Goal: Information Seeking & Learning: Compare options

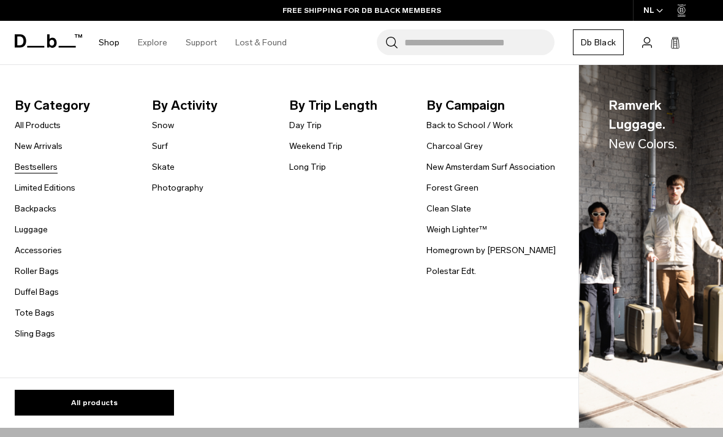
click at [37, 166] on link "Bestsellers" at bounding box center [36, 167] width 43 height 13
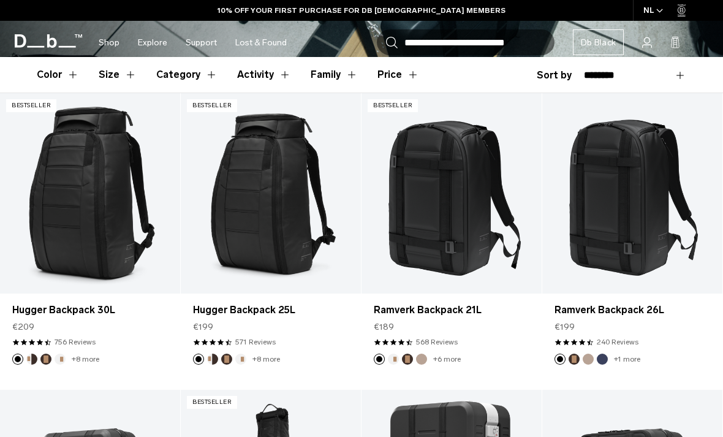
scroll to position [341, 0]
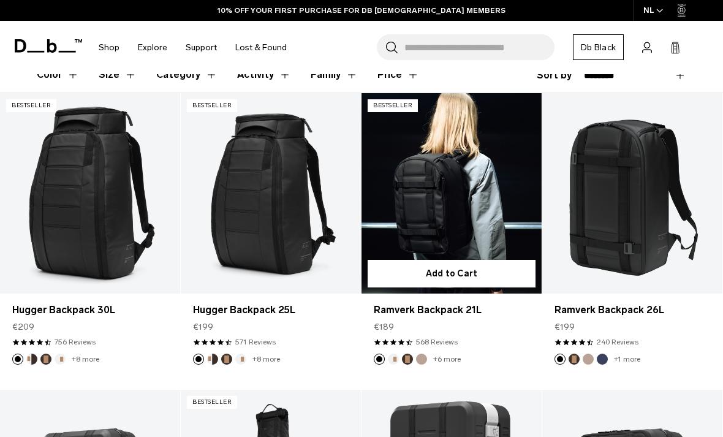
click at [446, 177] on link "Ramverk Backpack 21L" at bounding box center [452, 193] width 180 height 200
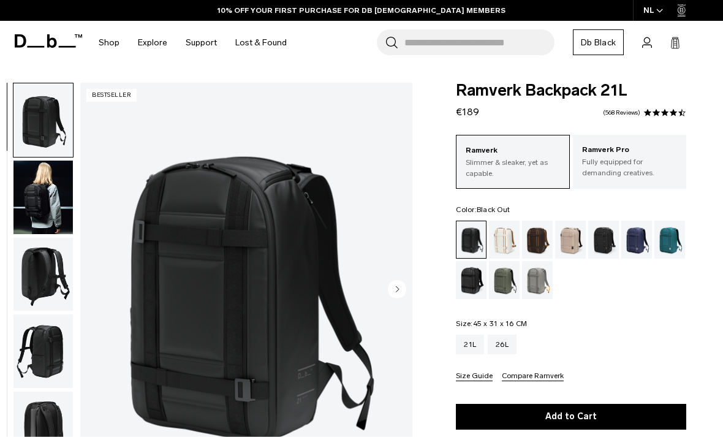
click at [56, 207] on img "button" at bounding box center [42, 198] width 59 height 74
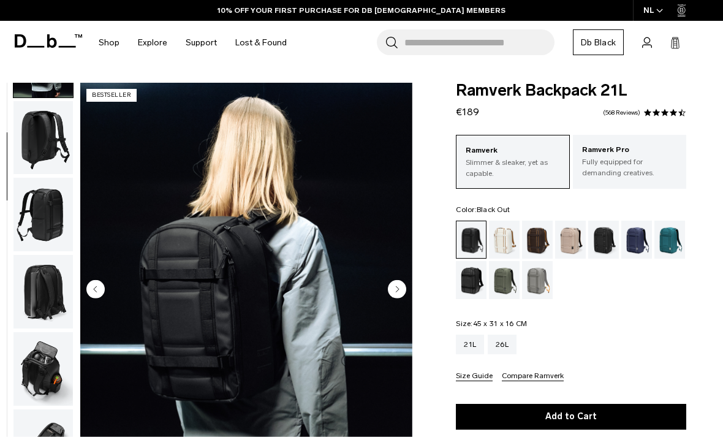
click at [24, 138] on img "button" at bounding box center [42, 138] width 59 height 74
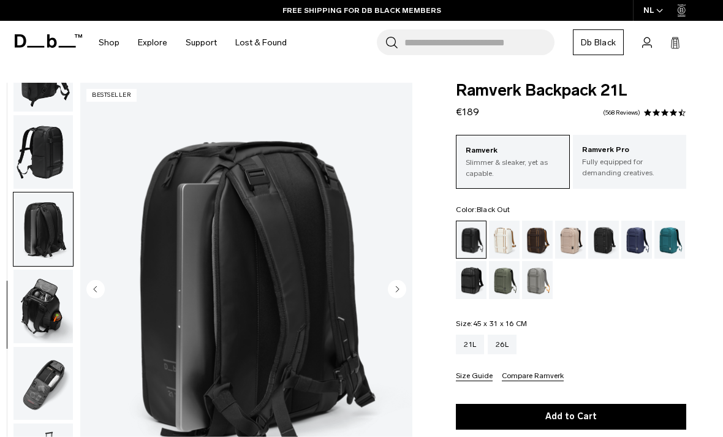
scroll to position [207, 0]
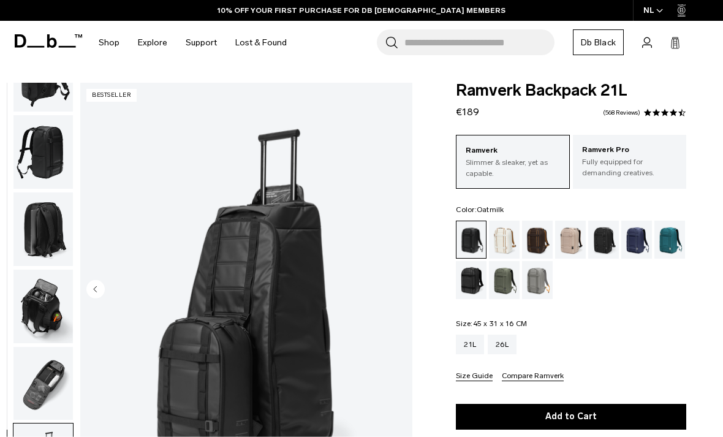
click at [511, 248] on div "Oatmilk" at bounding box center [504, 240] width 31 height 38
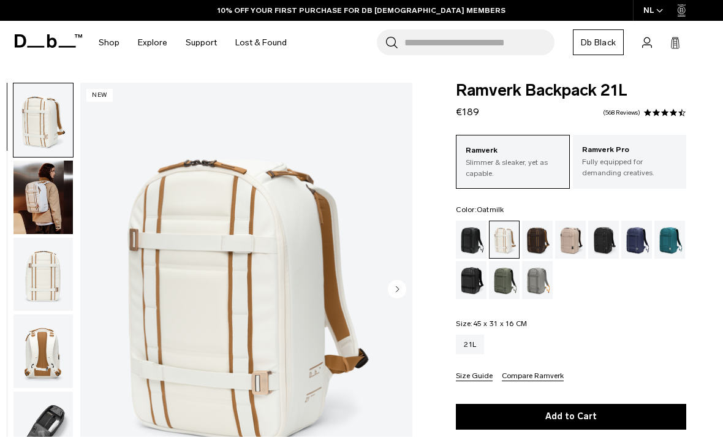
click at [32, 206] on img "button" at bounding box center [42, 198] width 59 height 74
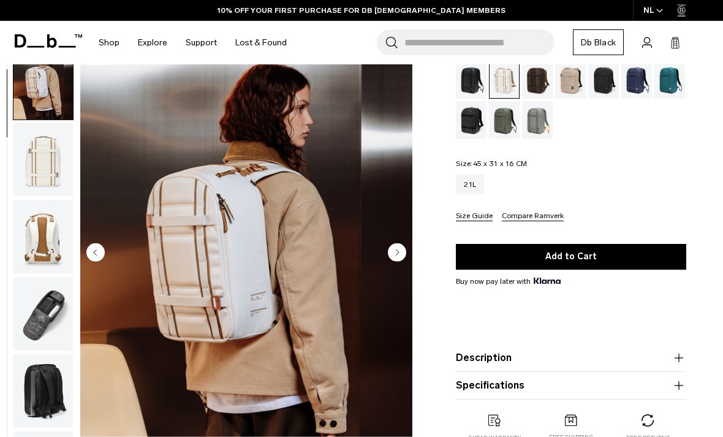
scroll to position [154, 0]
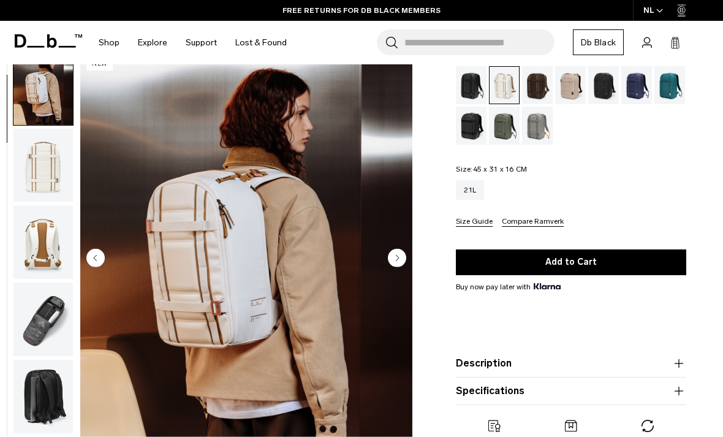
click at [639, 94] on div "Blue Hour" at bounding box center [636, 85] width 31 height 38
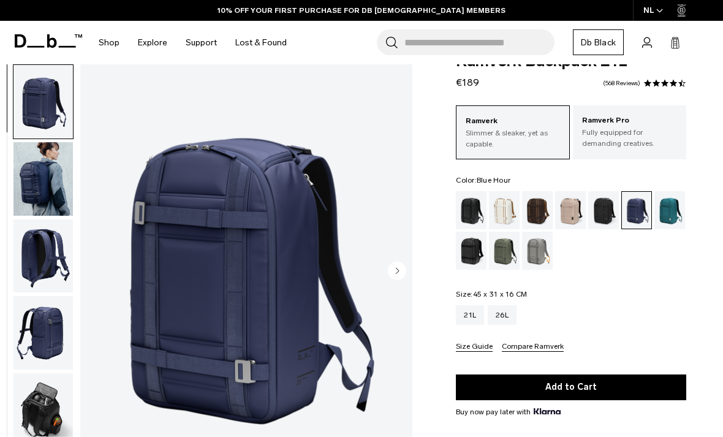
scroll to position [32, 0]
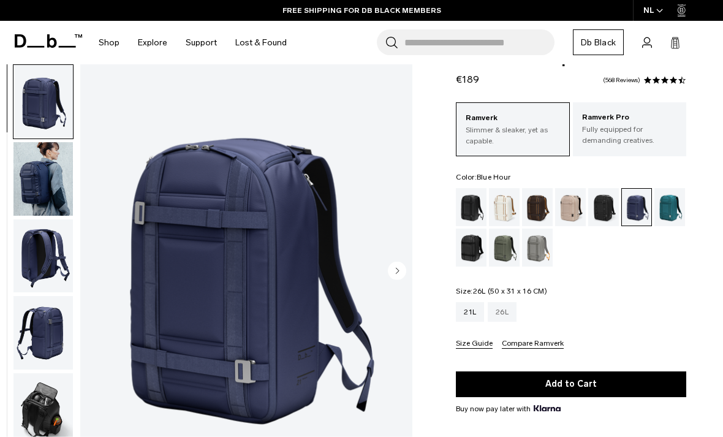
click at [508, 311] on div "26L" at bounding box center [502, 312] width 29 height 20
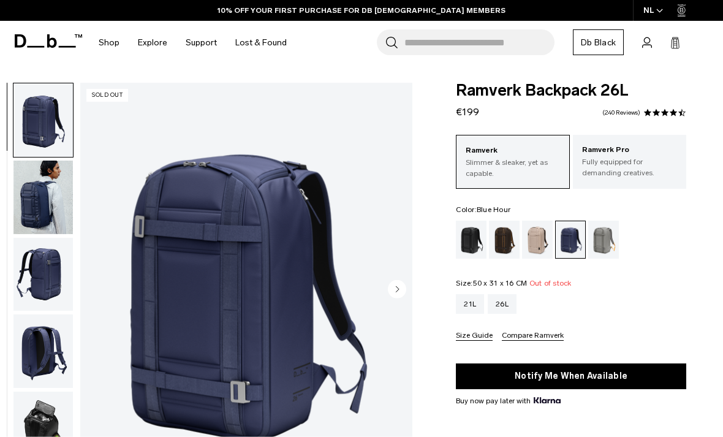
click at [45, 194] on img "button" at bounding box center [42, 198] width 59 height 74
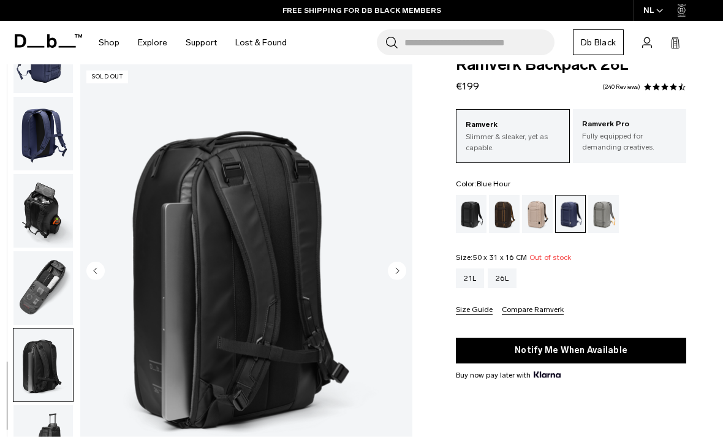
scroll to position [17, 0]
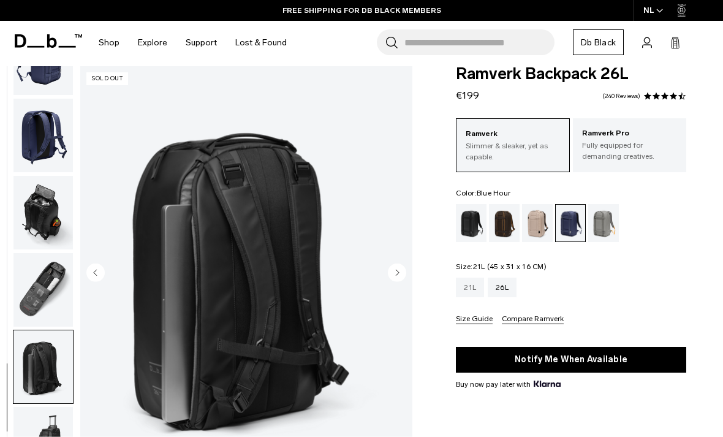
click at [480, 283] on div "21L" at bounding box center [470, 288] width 28 height 20
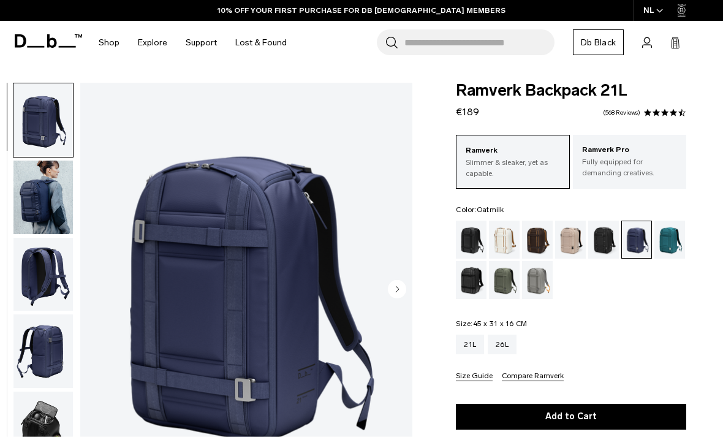
click at [514, 242] on div "Oatmilk" at bounding box center [504, 240] width 31 height 38
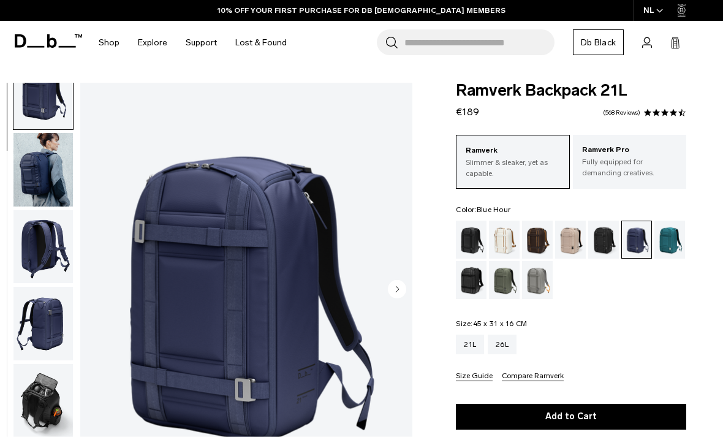
click at [31, 168] on img "button" at bounding box center [42, 170] width 59 height 74
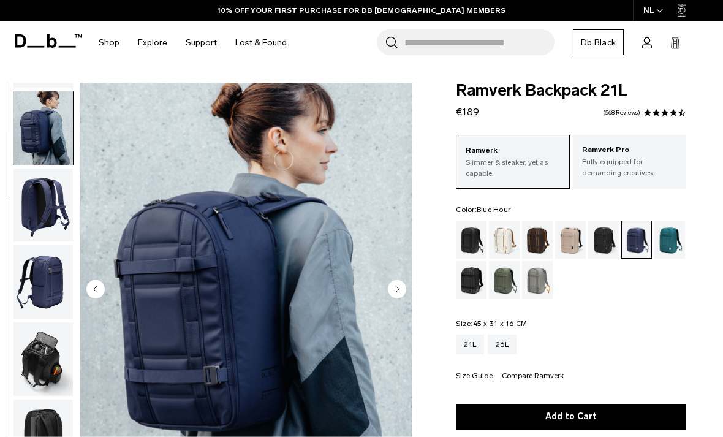
scroll to position [78, 0]
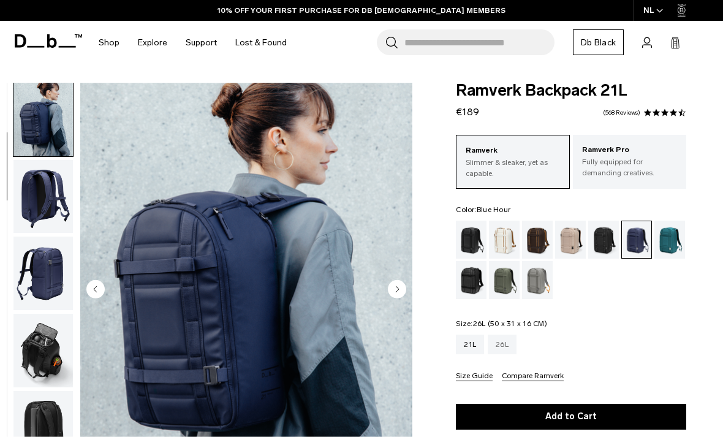
click at [512, 346] on div "26L" at bounding box center [502, 345] width 29 height 20
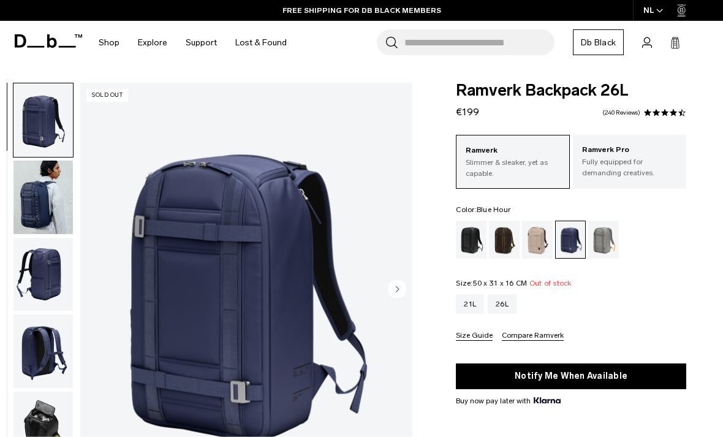
click at [51, 38] on icon at bounding box center [52, 40] width 10 height 13
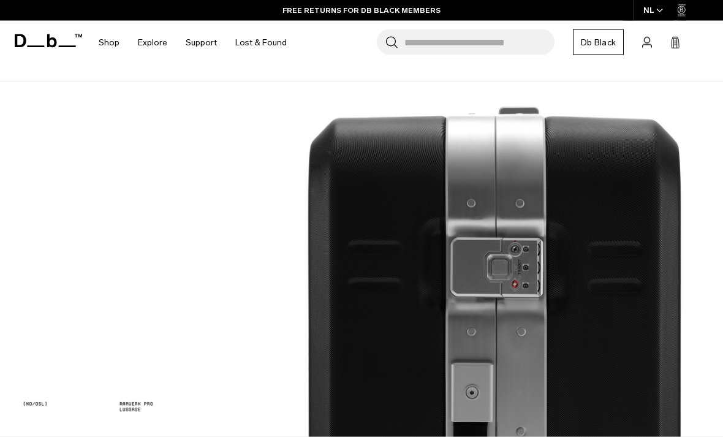
scroll to position [819, 0]
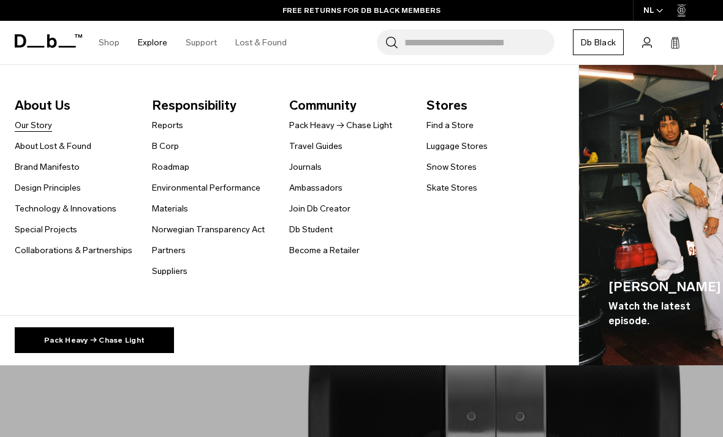
click at [40, 126] on link "Our Story" at bounding box center [33, 125] width 37 height 13
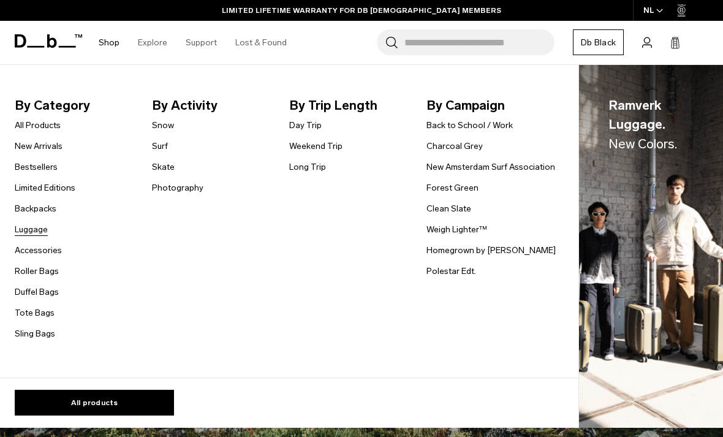
click at [31, 234] on link "Luggage" at bounding box center [31, 229] width 33 height 13
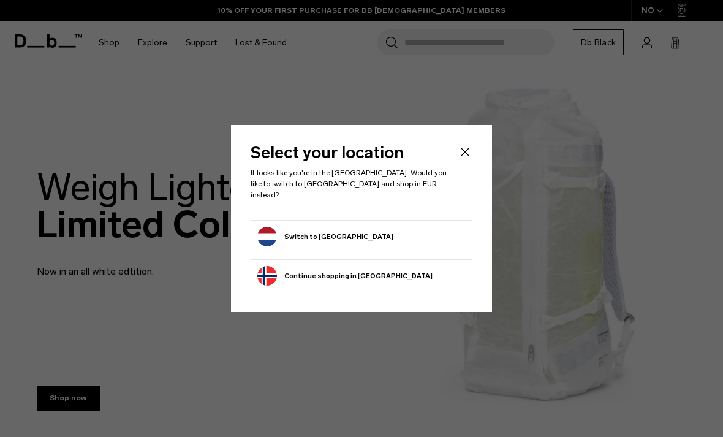
click at [311, 227] on button "Switch to Netherlands" at bounding box center [325, 237] width 136 height 20
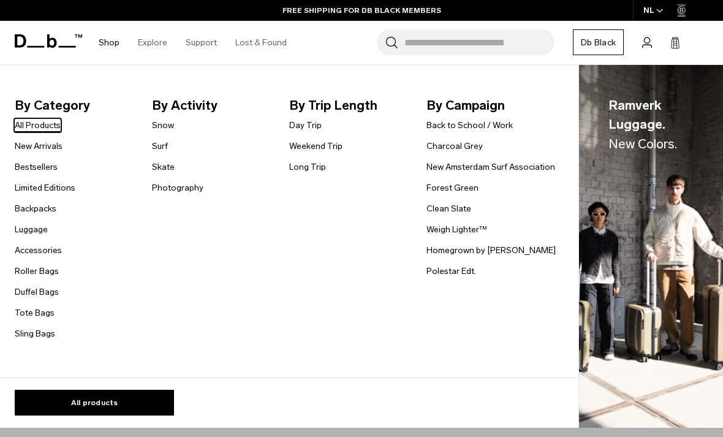
click at [42, 124] on link "All Products" at bounding box center [38, 125] width 46 height 13
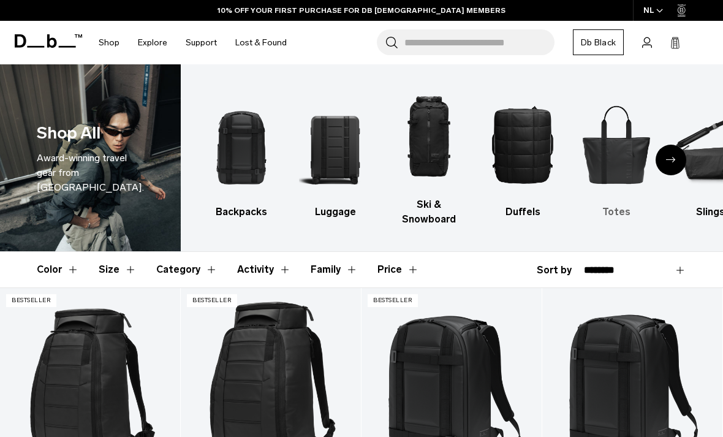
click at [620, 213] on h3 "Totes" at bounding box center [616, 212] width 72 height 15
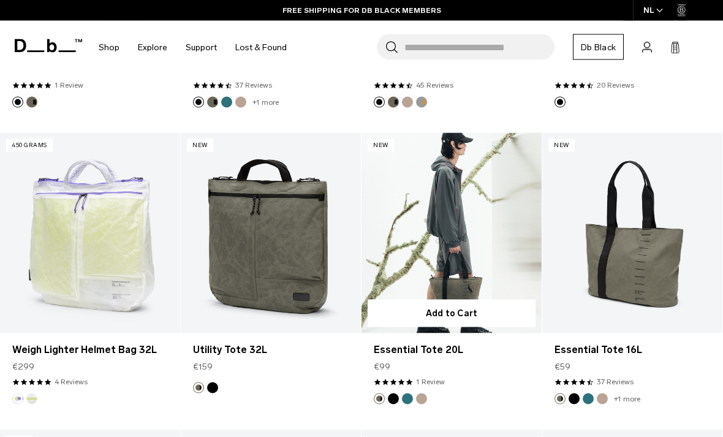
scroll to position [452, 0]
click at [424, 352] on link "Essential Tote 20L" at bounding box center [452, 349] width 156 height 15
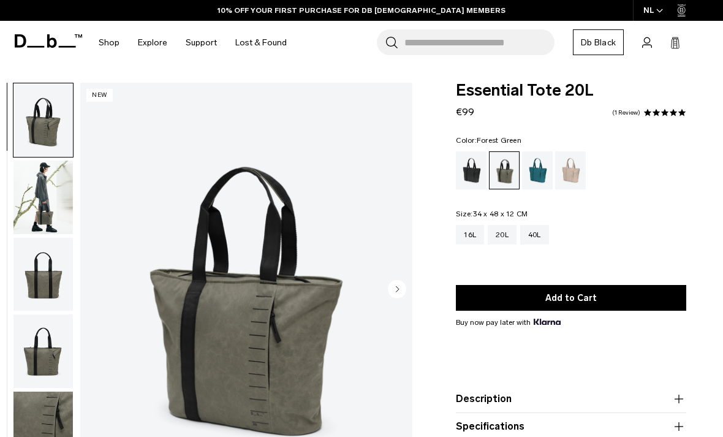
click at [54, 213] on img "button" at bounding box center [42, 198] width 59 height 74
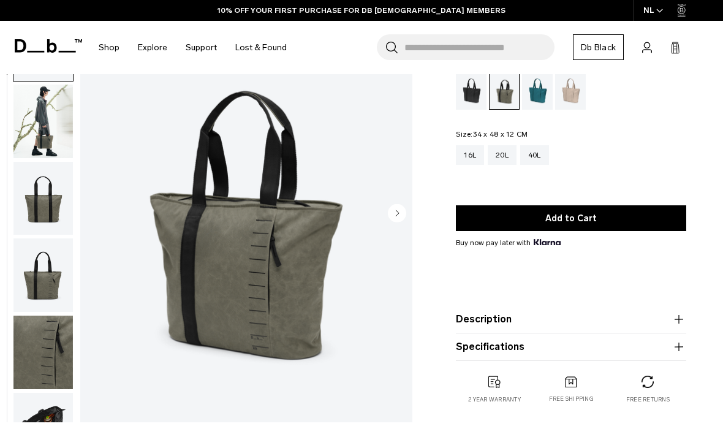
scroll to position [80, 0]
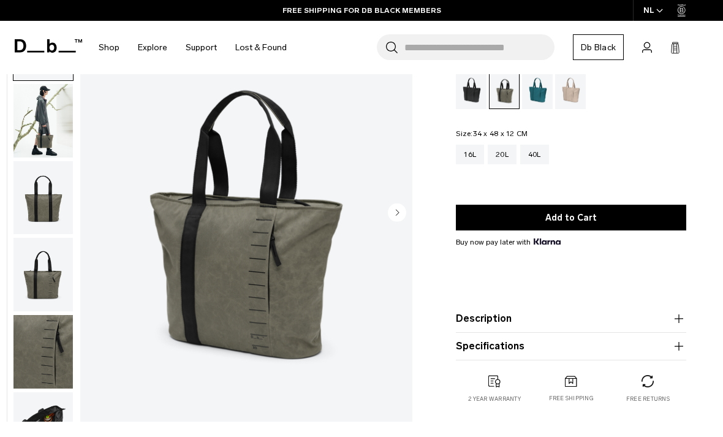
click at [53, 284] on img "button" at bounding box center [42, 275] width 59 height 74
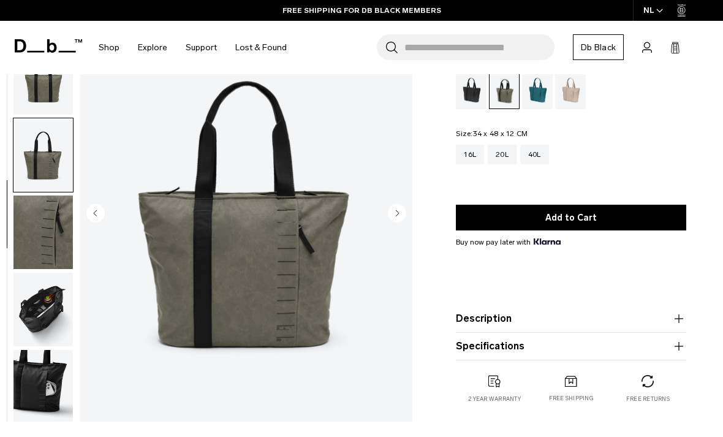
scroll to position [128, 0]
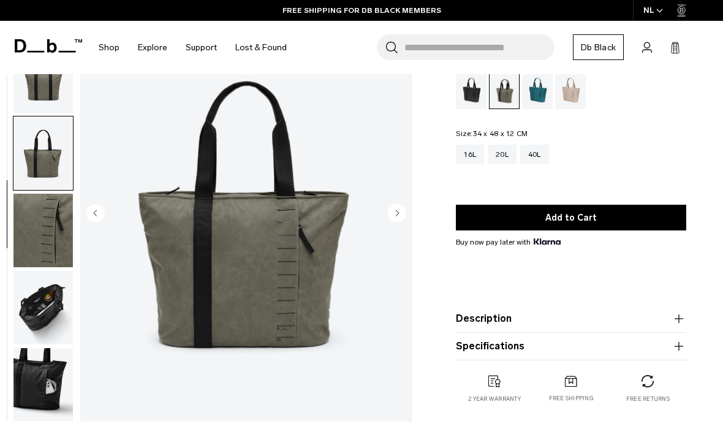
click at [29, 318] on img "button" at bounding box center [42, 308] width 59 height 74
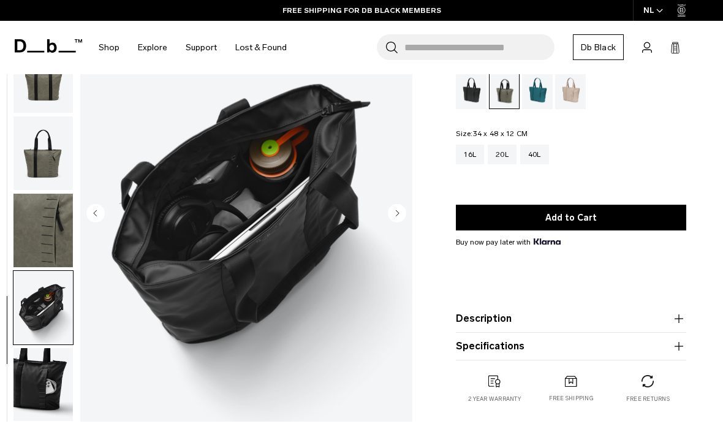
scroll to position [129, 0]
click at [32, 379] on img "button" at bounding box center [42, 385] width 59 height 74
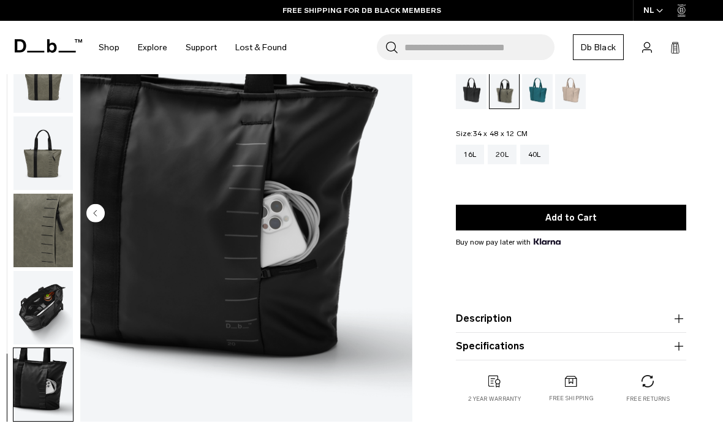
click at [29, 313] on img "button" at bounding box center [42, 308] width 59 height 74
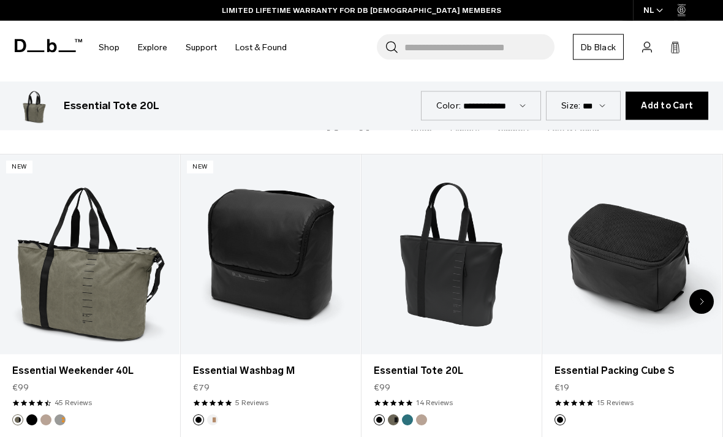
scroll to position [1315, 0]
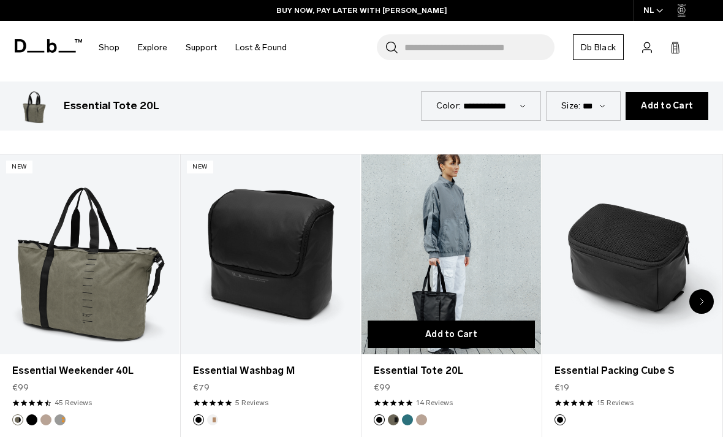
click at [462, 321] on button "Add to Cart" at bounding box center [451, 335] width 167 height 28
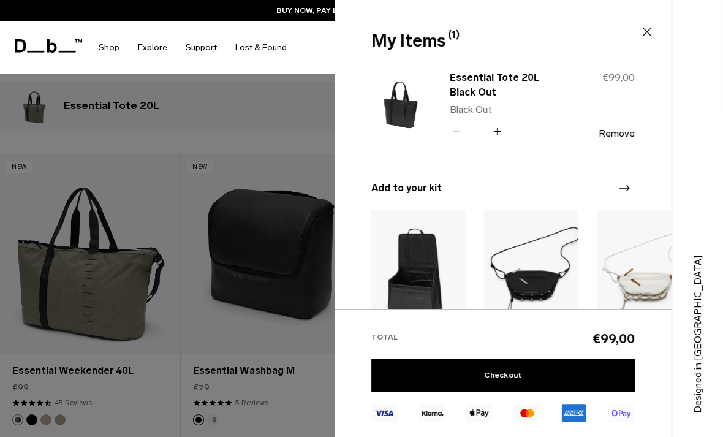
click at [654, 36] on icon at bounding box center [647, 32] width 15 height 15
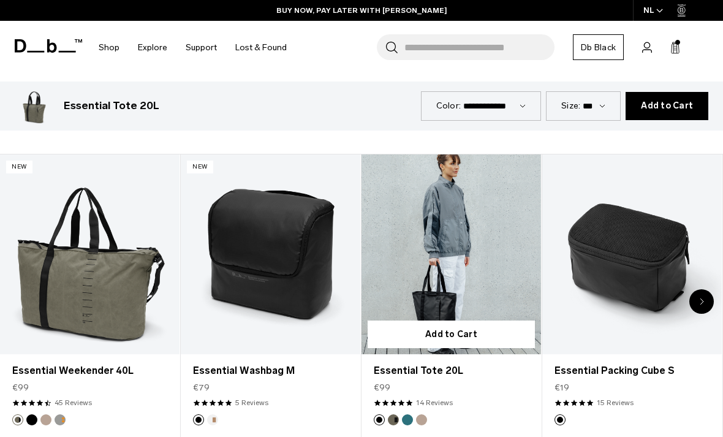
click at [425, 188] on link "Essential Tote 20L" at bounding box center [452, 254] width 180 height 200
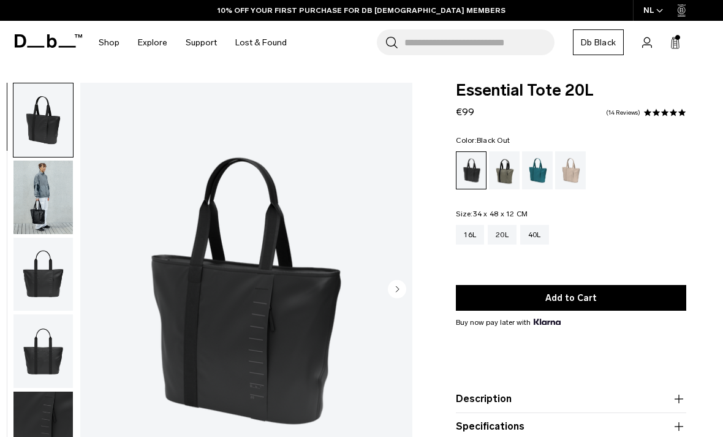
click at [47, 191] on img "button" at bounding box center [42, 198] width 59 height 74
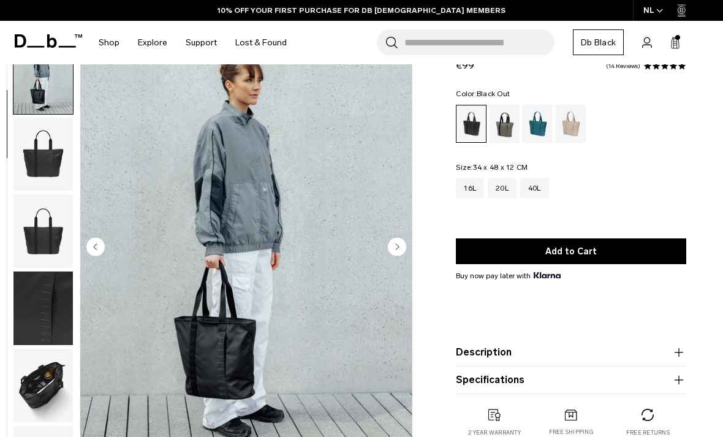
scroll to position [48, 0]
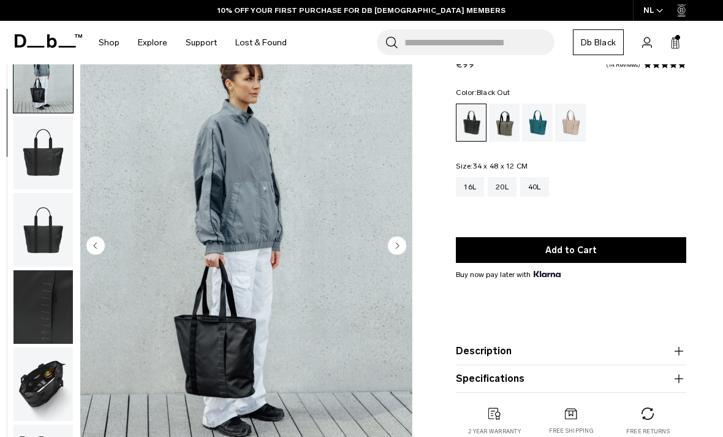
click at [56, 384] on img "button" at bounding box center [42, 385] width 59 height 74
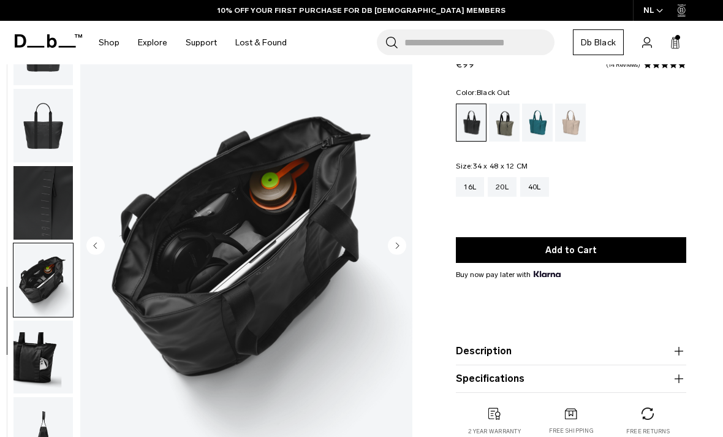
scroll to position [207, 0]
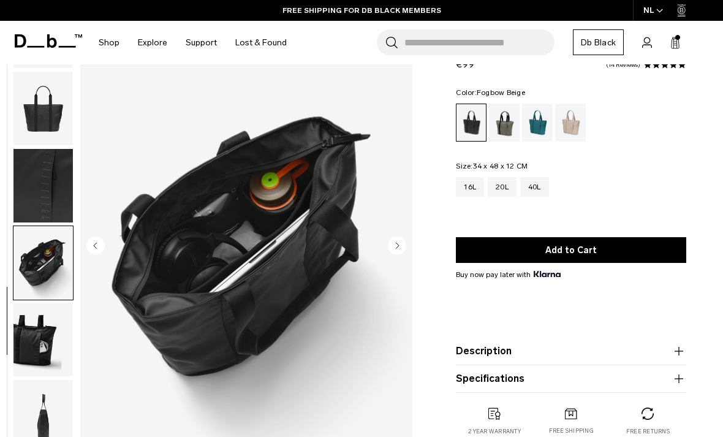
click at [570, 135] on div "Fogbow Beige" at bounding box center [570, 123] width 31 height 38
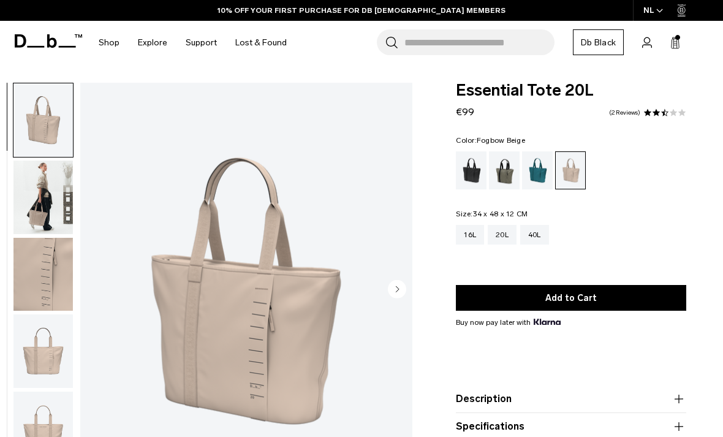
click at [63, 203] on img "button" at bounding box center [42, 198] width 59 height 74
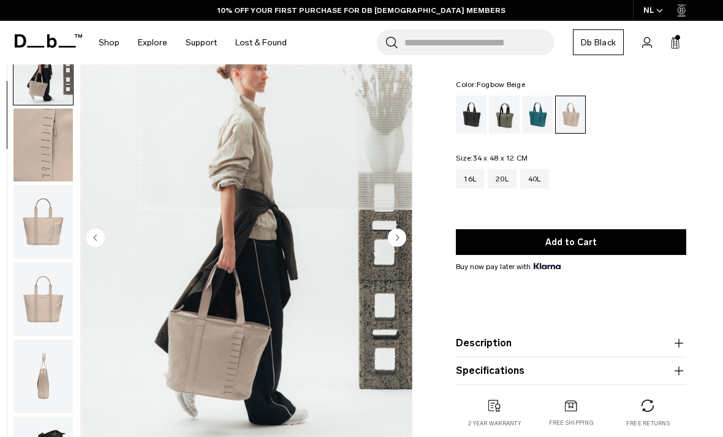
scroll to position [83, 0]
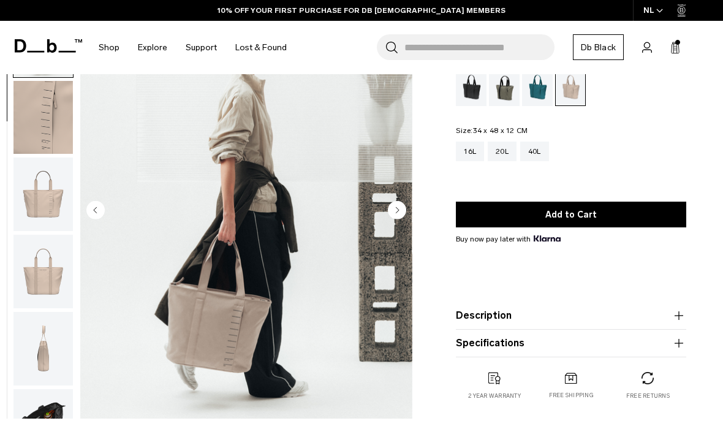
click at [40, 344] on img "button" at bounding box center [42, 349] width 59 height 74
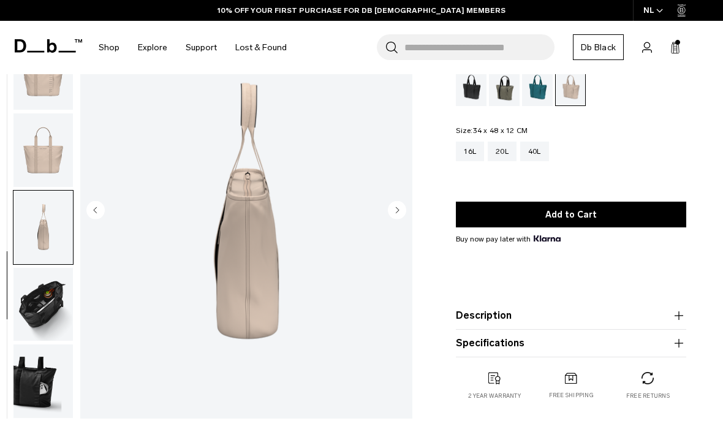
scroll to position [207, 0]
click at [26, 306] on img "button" at bounding box center [42, 305] width 59 height 74
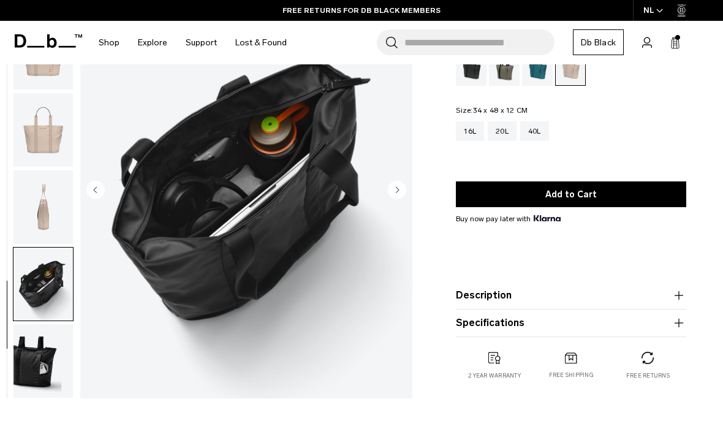
scroll to position [0, 0]
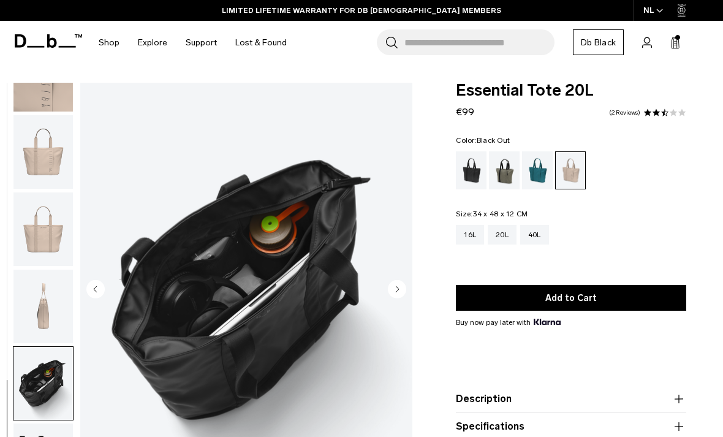
click at [477, 180] on div "Black Out" at bounding box center [471, 170] width 31 height 38
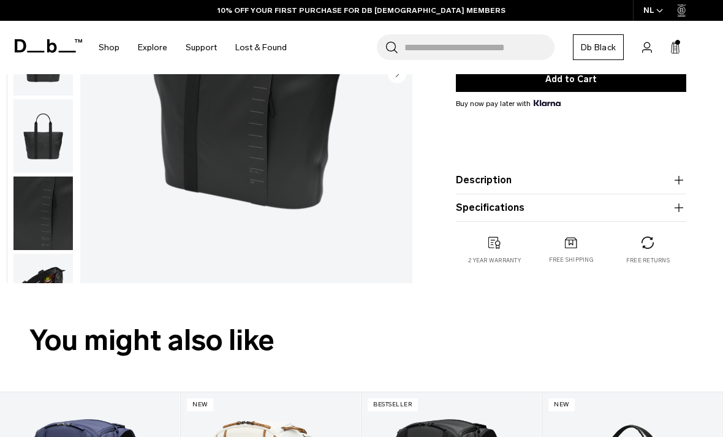
scroll to position [264, 0]
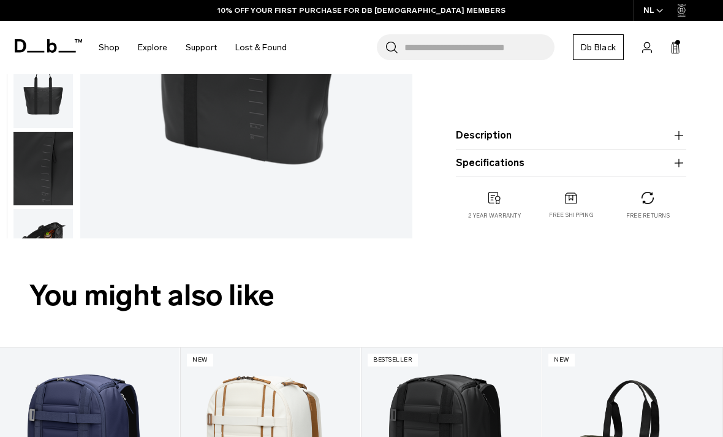
click at [683, 130] on icon "button" at bounding box center [679, 135] width 15 height 15
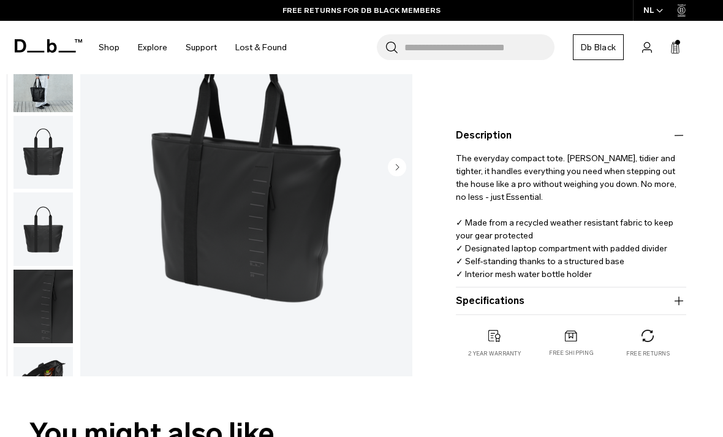
click at [683, 301] on icon "button" at bounding box center [679, 301] width 15 height 15
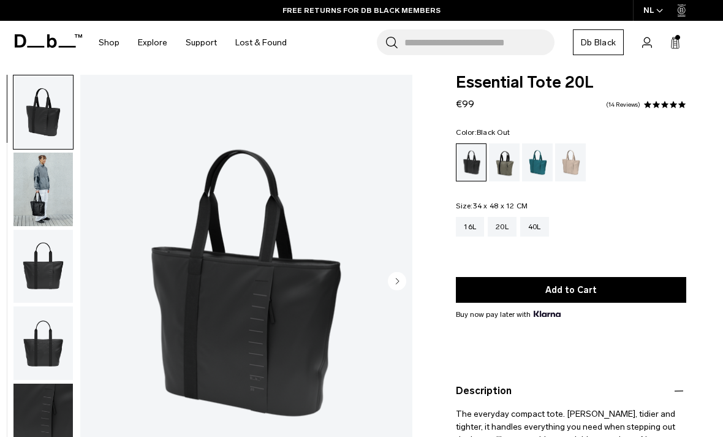
scroll to position [0, 0]
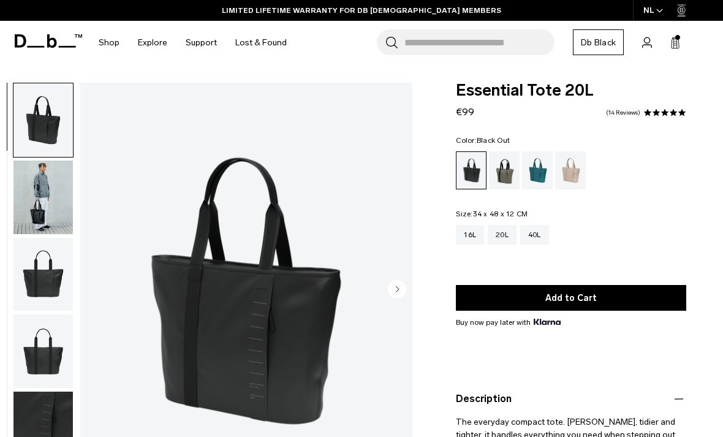
click at [51, 207] on img "button" at bounding box center [42, 198] width 59 height 74
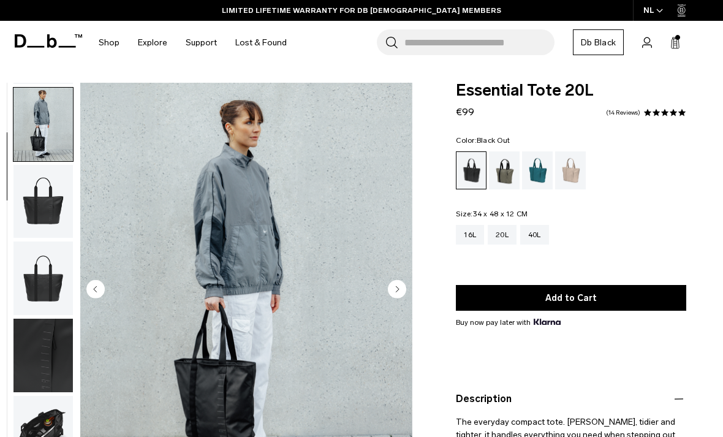
scroll to position [78, 0]
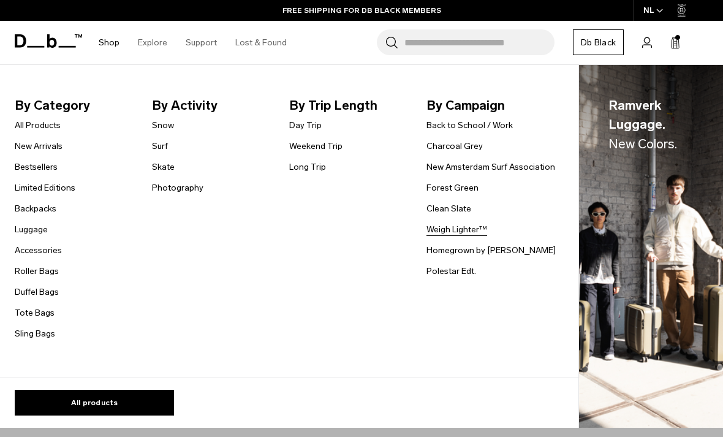
click at [443, 226] on link "Weigh Lighter™" at bounding box center [457, 229] width 61 height 13
click at [48, 130] on link "All Products" at bounding box center [38, 125] width 46 height 13
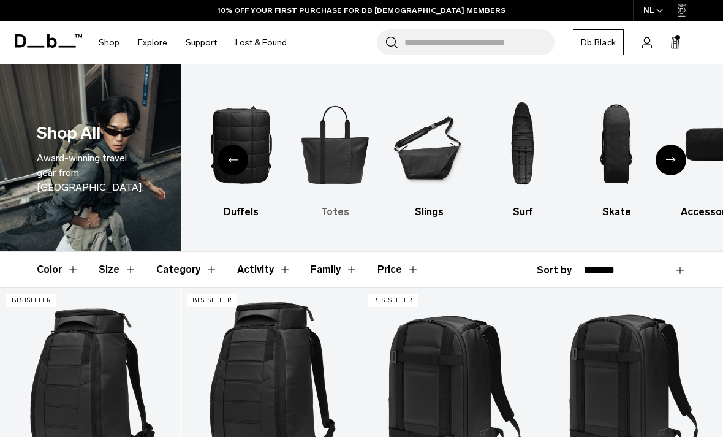
click at [336, 188] on div "5 / 10" at bounding box center [335, 144] width 72 height 108
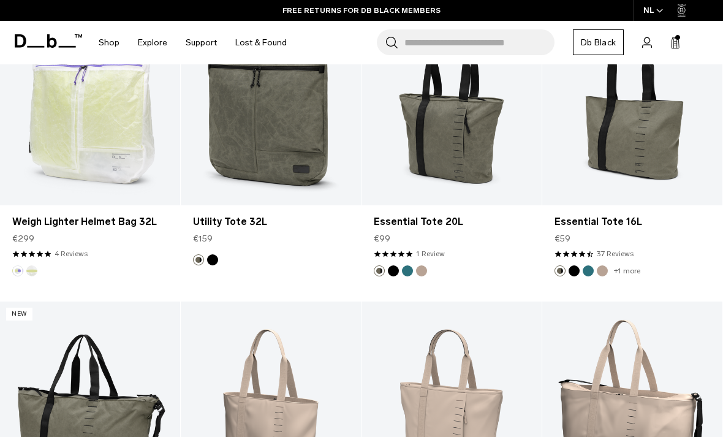
scroll to position [577, 0]
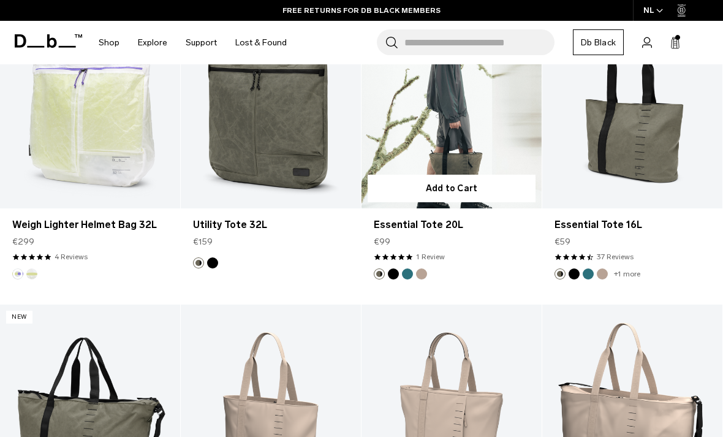
click at [515, 125] on link "Essential Tote 20L" at bounding box center [452, 108] width 180 height 200
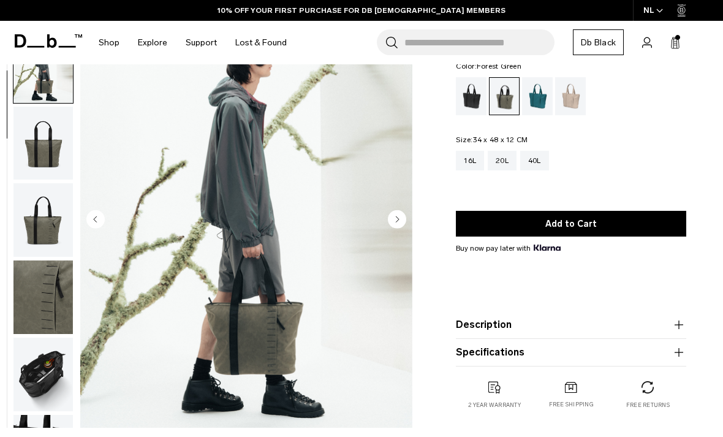
scroll to position [78, 0]
